Goal: Find specific page/section

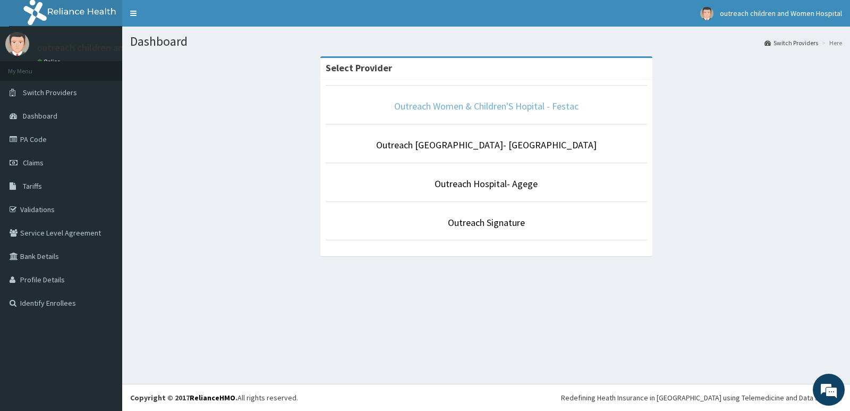
click at [536, 102] on link "Outreach Women & Children'S Hopital - Festac" at bounding box center [486, 106] width 184 height 12
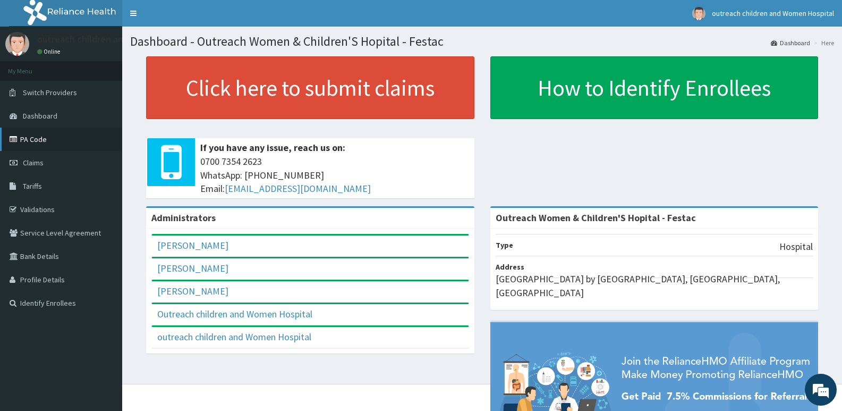
click at [36, 138] on link "PA Code" at bounding box center [61, 139] width 122 height 23
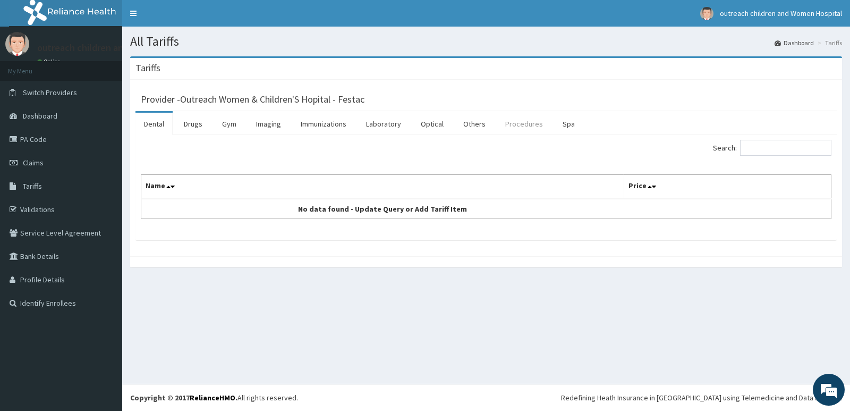
drag, startPoint x: 524, startPoint y: 129, endPoint x: 537, endPoint y: 129, distance: 13.3
click at [524, 129] on link "Procedures" at bounding box center [524, 124] width 55 height 22
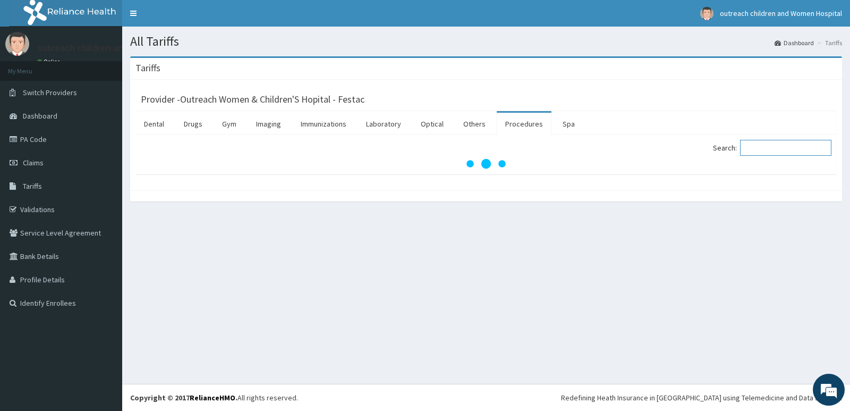
click at [770, 150] on input "Search:" at bounding box center [785, 148] width 91 height 16
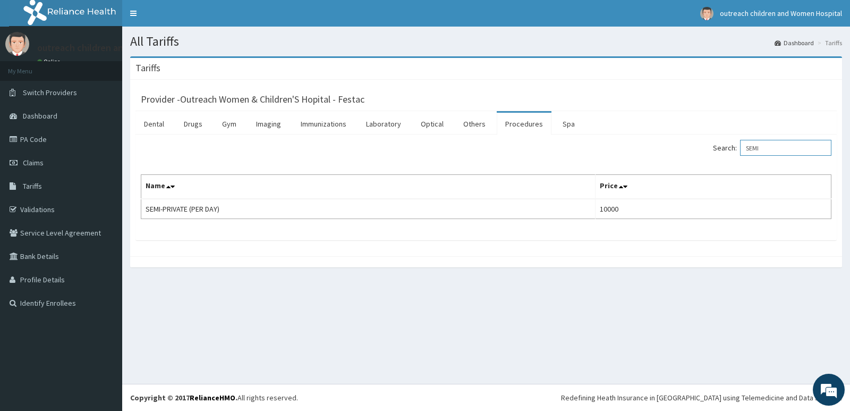
type input "SEMI"
